Goal: Task Accomplishment & Management: Complete application form

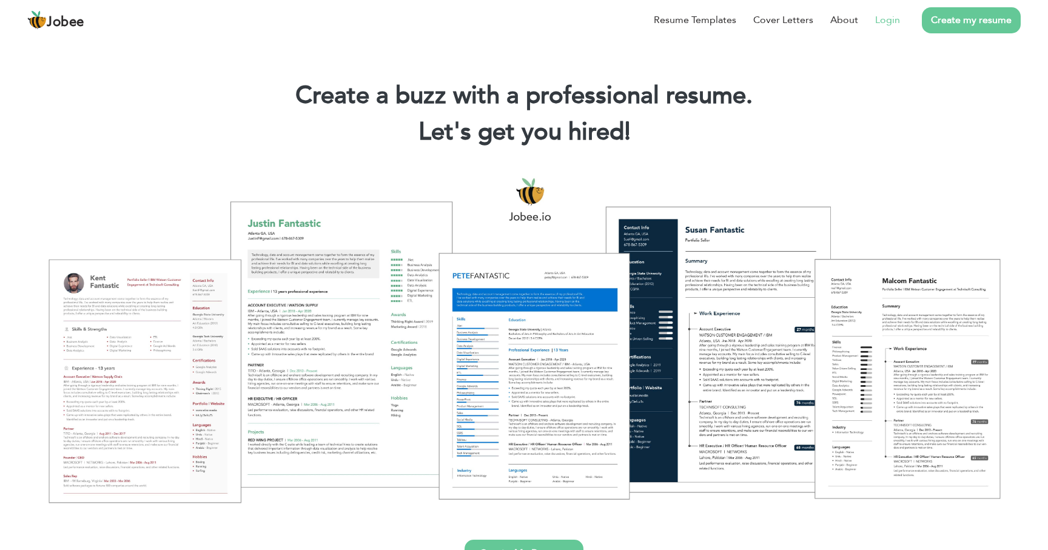
click at [892, 21] on link "Login" at bounding box center [887, 20] width 25 height 15
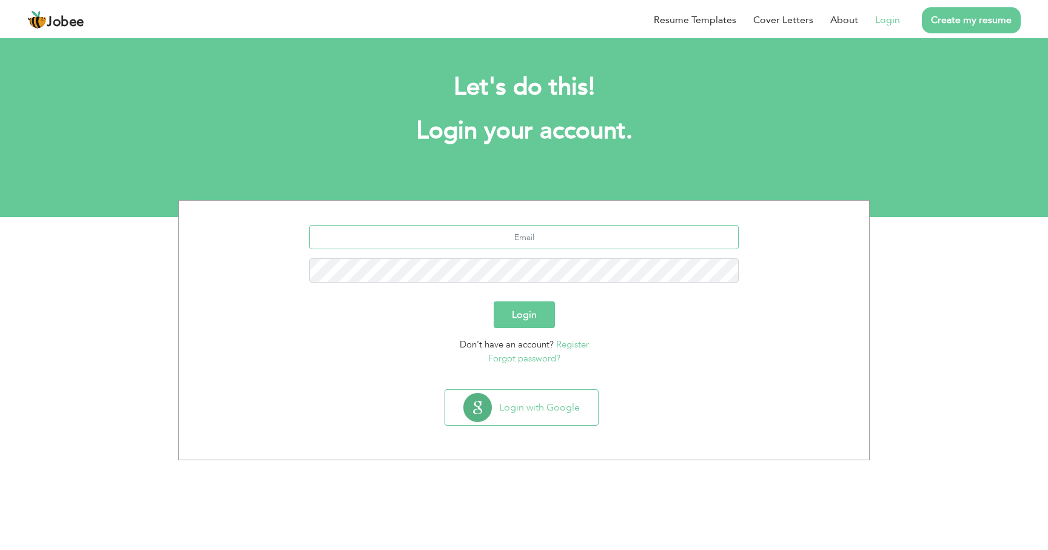
click at [520, 235] on input "text" at bounding box center [524, 237] width 430 height 24
type input "[DOMAIN_NAME][EMAIL_ADDRESS][DOMAIN_NAME]"
click at [494, 301] on button "Login" at bounding box center [524, 314] width 61 height 27
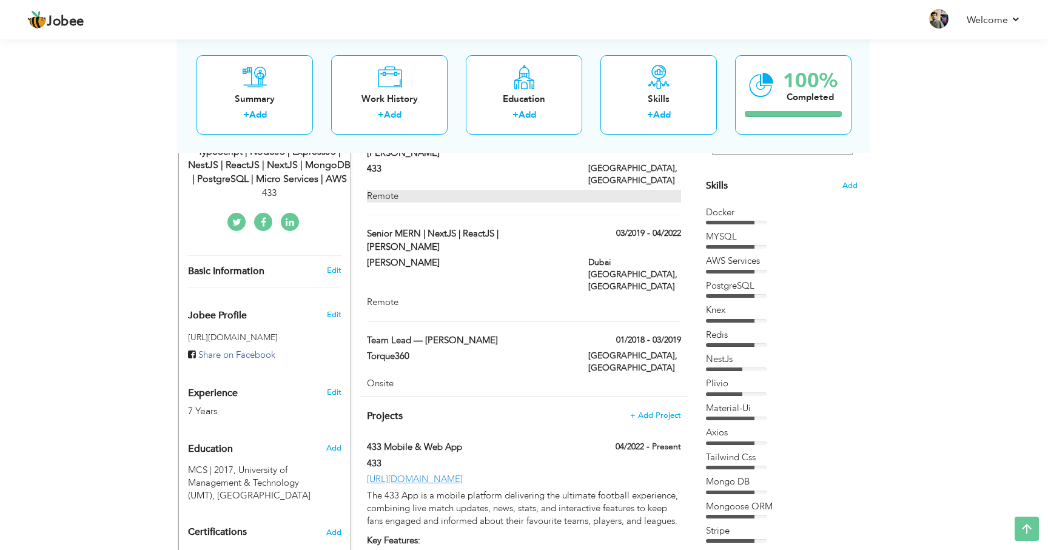
scroll to position [299, 0]
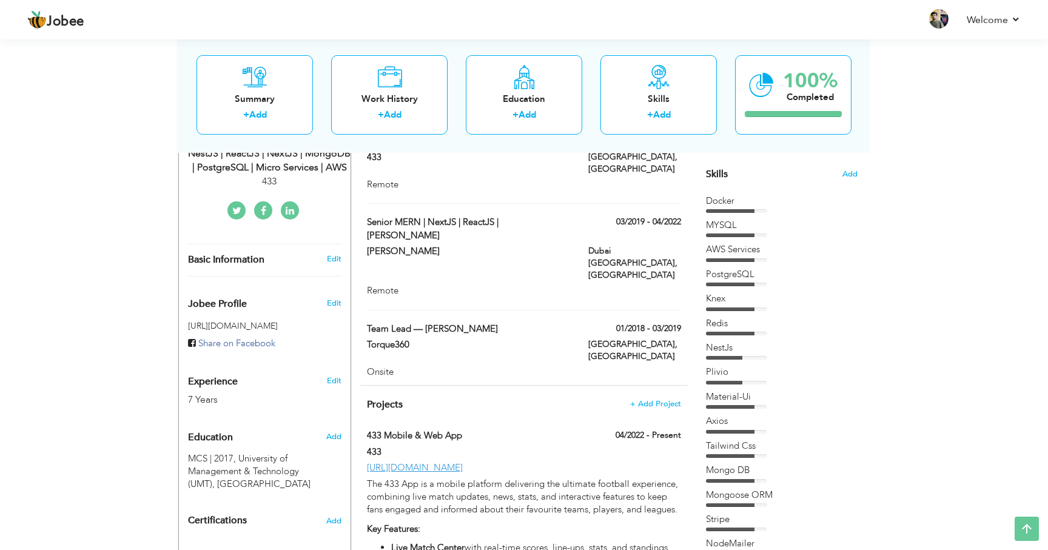
click at [215, 393] on div "7 Years" at bounding box center [250, 400] width 125 height 14
type input "Faizan"
type input "Shahid"
type input "+923214347430"
select select "number:166"
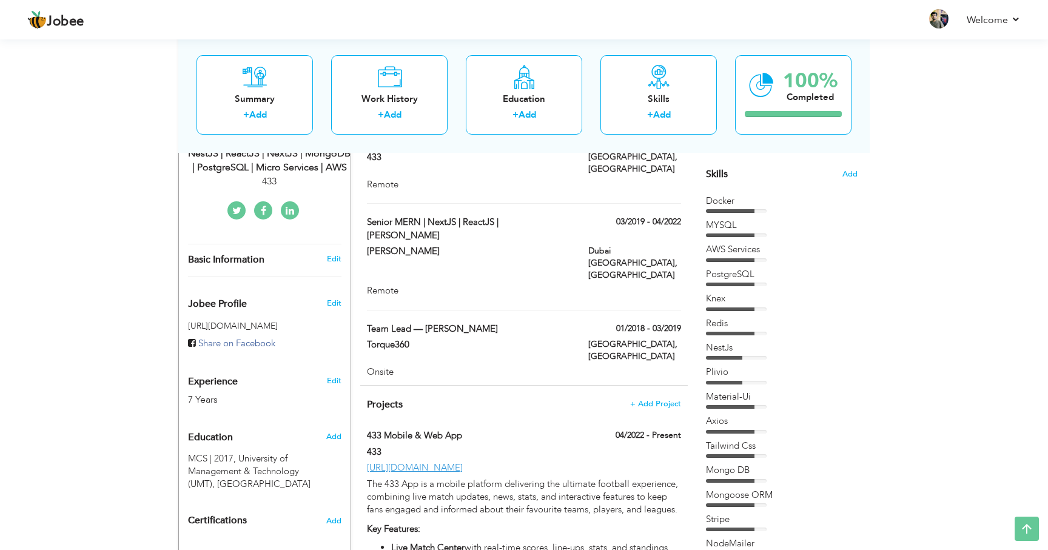
type input "Punjab"
type input "Lahore"
select select "number:9"
type input "433"
type input "Senior MERN Developer | JavaScript | TypeScript | NodeJS | ExpressJS | NestJS |…"
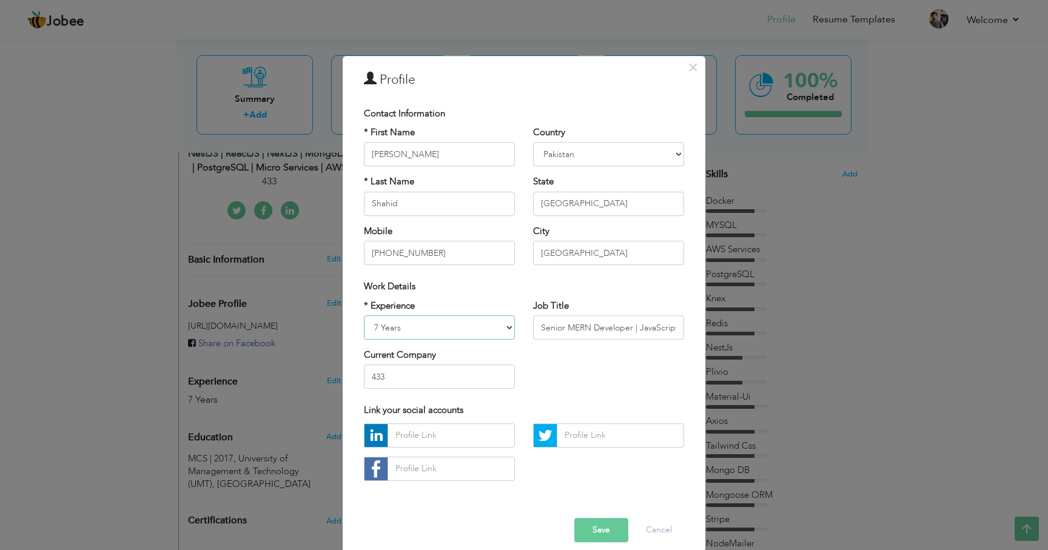
click at [445, 330] on select "Entry Level Less than 1 Year 1 Year 2 Years 3 Years 4 Years 5 Years 6 Years 7 Y…" at bounding box center [439, 327] width 151 height 24
select select "number:8"
click at [364, 315] on select "Entry Level Less than 1 Year 1 Year 2 Years 3 Years 4 Years 5 Years 6 Years 7 Y…" at bounding box center [439, 327] width 151 height 24
click at [607, 531] on button "Save" at bounding box center [601, 530] width 54 height 24
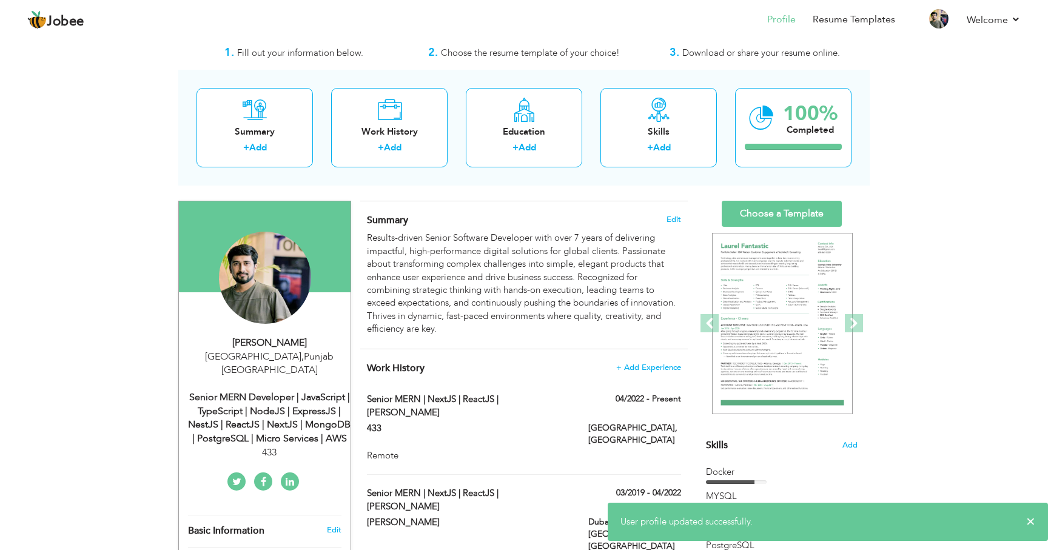
scroll to position [3, 0]
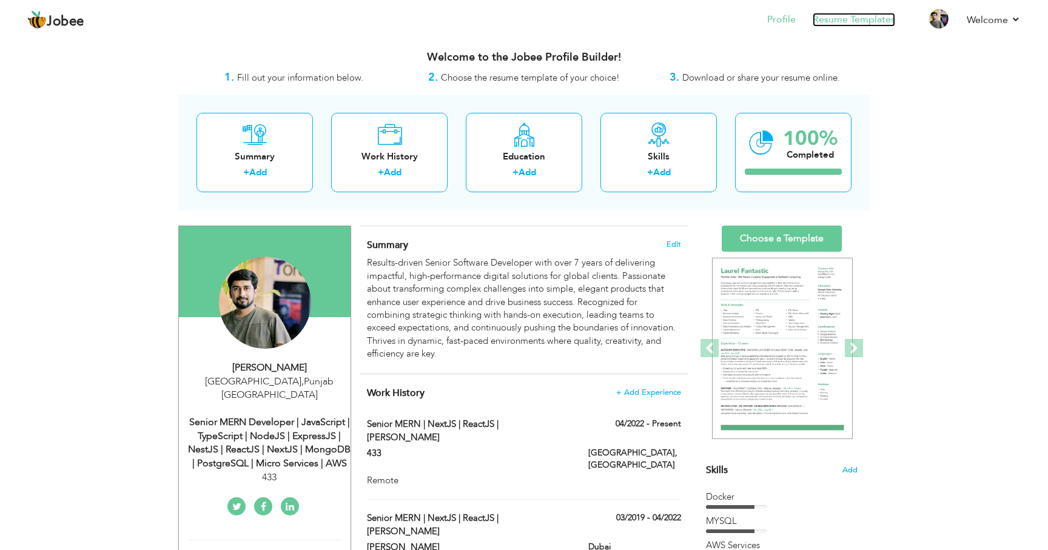
click at [853, 20] on link "Resume Templates" at bounding box center [854, 20] width 82 height 14
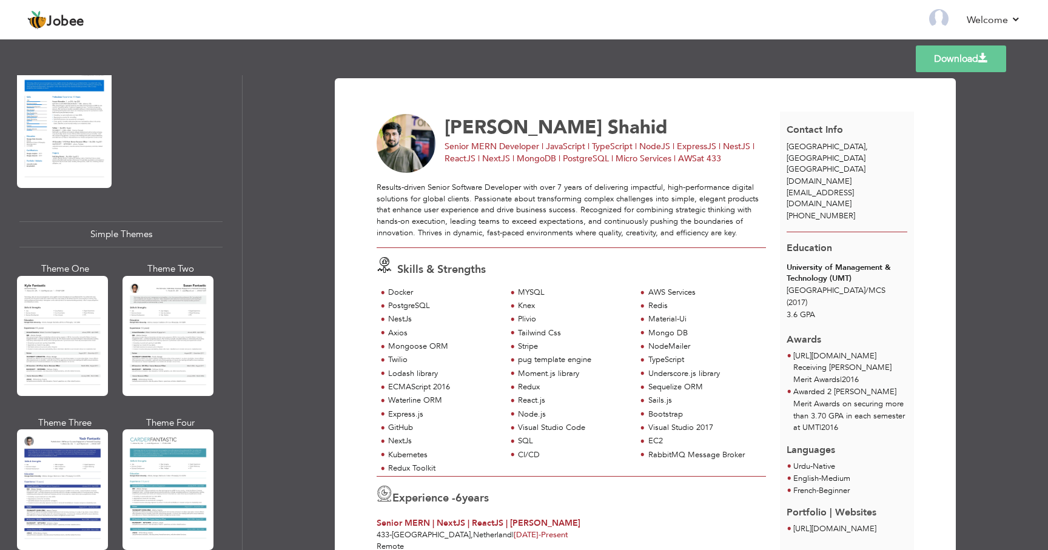
scroll to position [1998, 0]
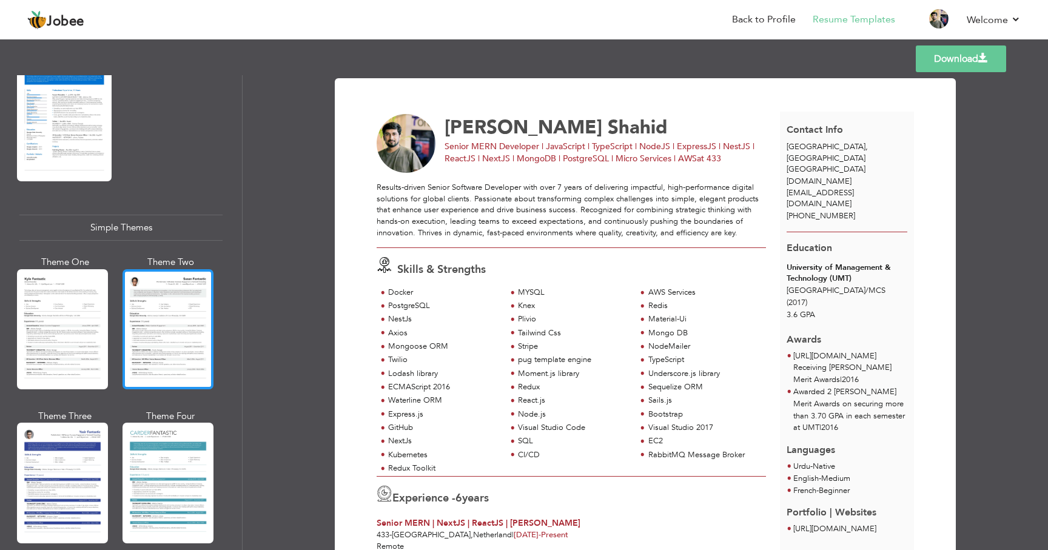
click at [170, 294] on div at bounding box center [168, 329] width 91 height 120
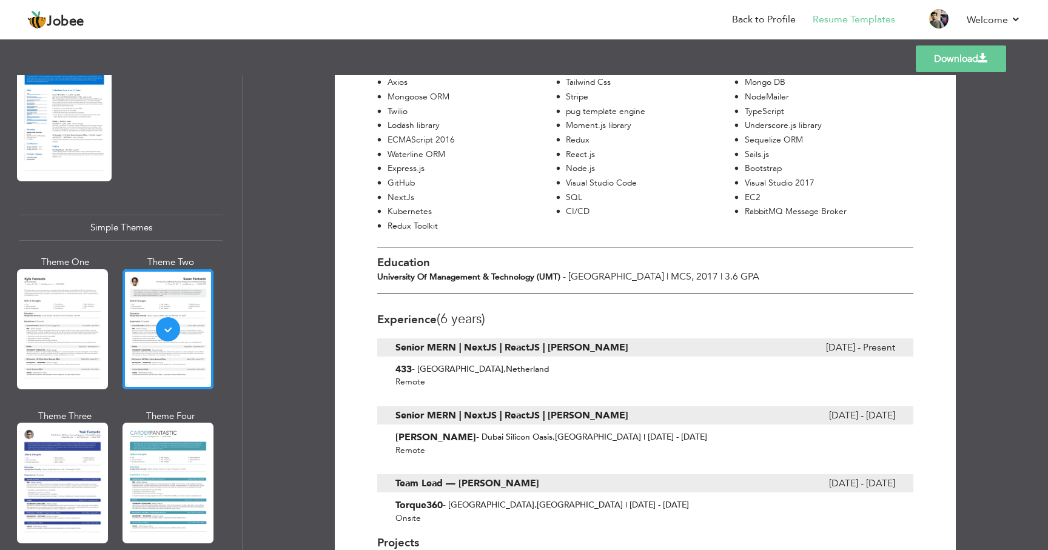
scroll to position [0, 0]
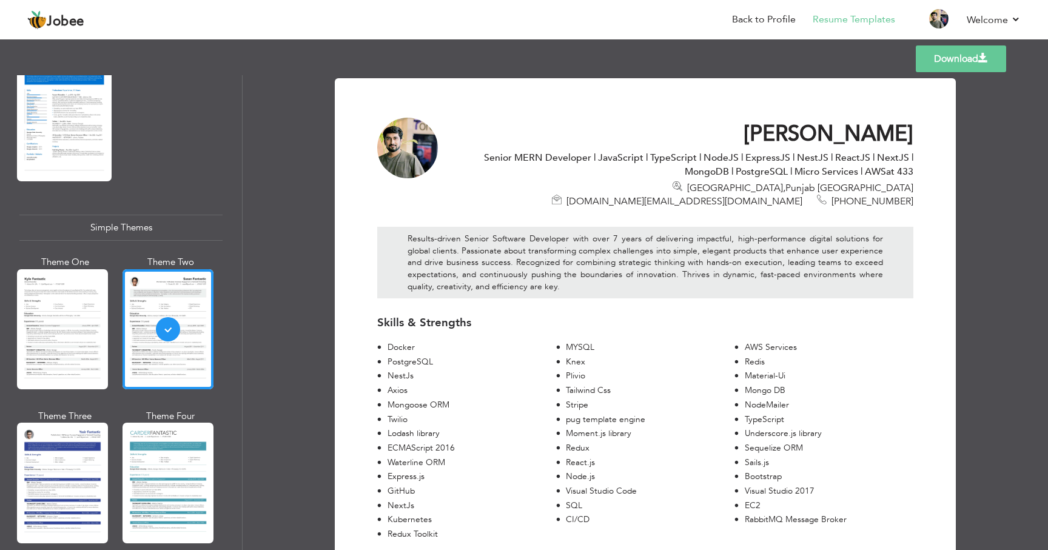
click at [968, 62] on link "Download" at bounding box center [961, 58] width 90 height 27
